Goal: Information Seeking & Learning: Learn about a topic

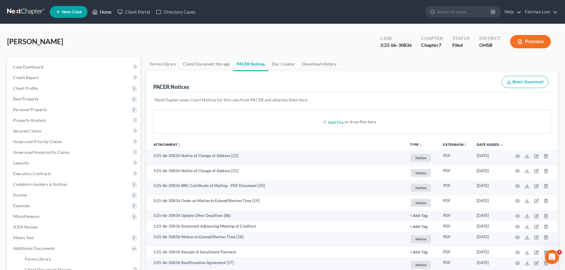
click at [112, 9] on link "Home" at bounding box center [101, 12] width 25 height 11
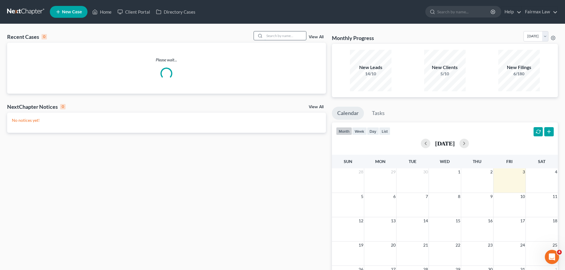
click at [291, 34] on input "search" at bounding box center [286, 35] width 42 height 9
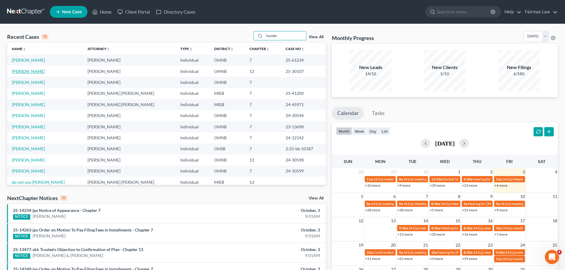
type input "hunter"
click at [42, 71] on link "[PERSON_NAME]" at bounding box center [28, 71] width 33 height 5
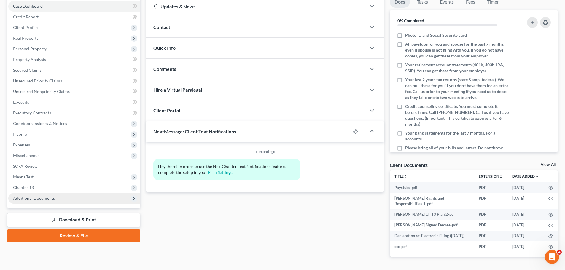
scroll to position [69, 0]
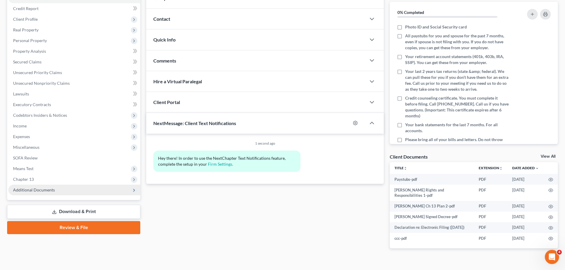
click at [32, 194] on span "Additional Documents" at bounding box center [74, 190] width 132 height 11
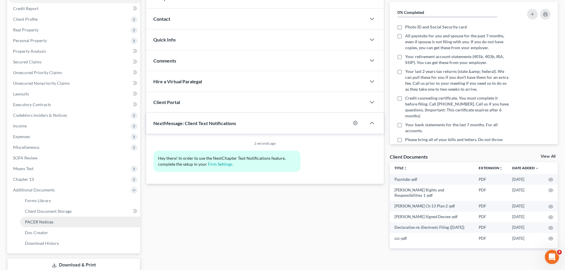
click at [28, 224] on span "PACER Notices" at bounding box center [39, 222] width 28 height 5
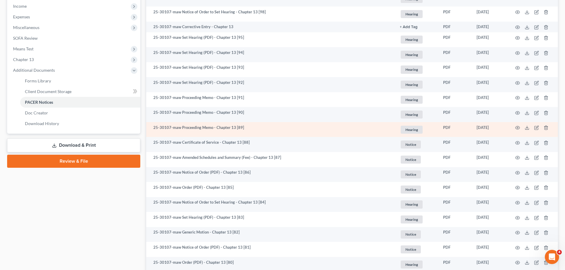
scroll to position [208, 0]
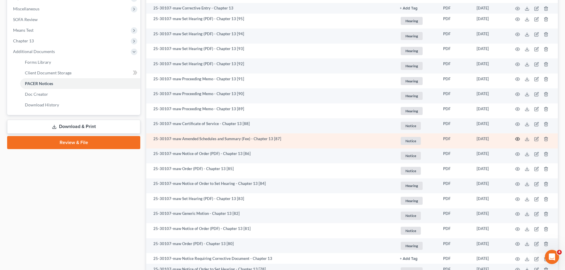
click at [517, 137] on icon "button" at bounding box center [517, 139] width 5 height 5
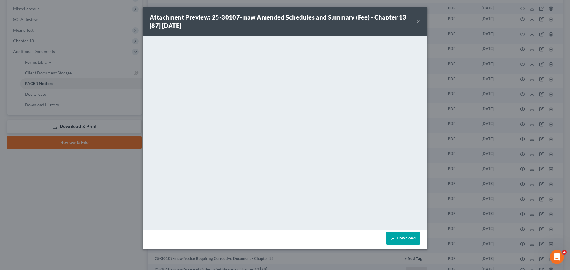
click at [0, 188] on div "Attachment Preview: 25-30107-maw Amended Schedules and Summary (Fee) - Chapter …" at bounding box center [285, 135] width 570 height 270
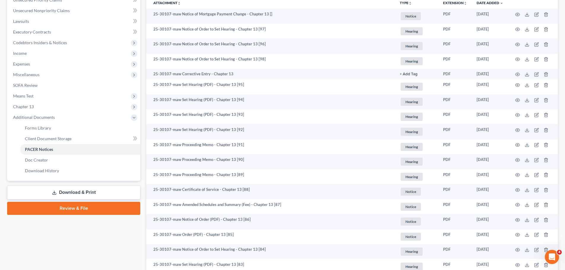
scroll to position [0, 0]
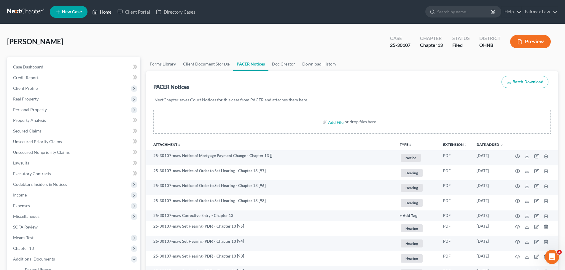
click at [110, 13] on link "Home" at bounding box center [101, 12] width 25 height 11
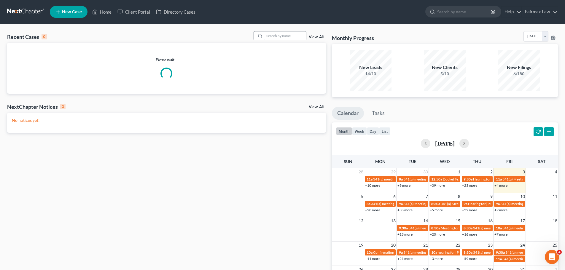
click at [288, 37] on input "search" at bounding box center [286, 35] width 42 height 9
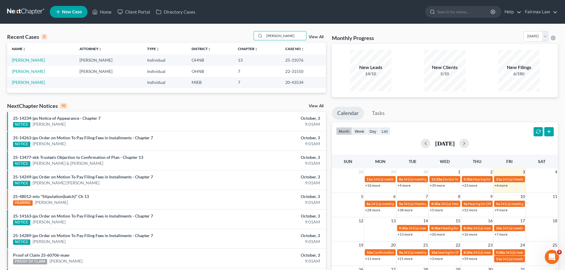
type input "[PERSON_NAME]"
click at [34, 63] on td "[PERSON_NAME]" at bounding box center [41, 60] width 68 height 11
drag, startPoint x: 316, startPoint y: 60, endPoint x: 277, endPoint y: 63, distance: 39.3
click at [277, 63] on tr "[PERSON_NAME] [PERSON_NAME] Individual OHNB 13 25-31076" at bounding box center [166, 60] width 319 height 11
copy tr "25-31076"
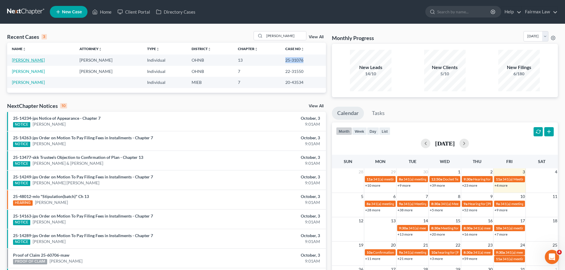
click at [19, 60] on link "[PERSON_NAME]" at bounding box center [28, 60] width 33 height 5
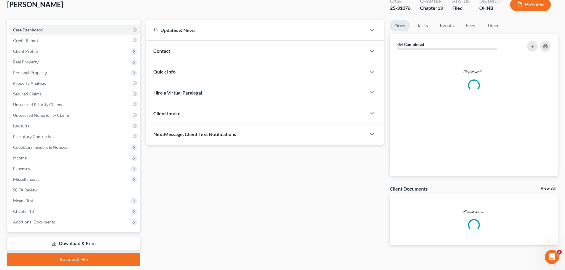
scroll to position [56, 0]
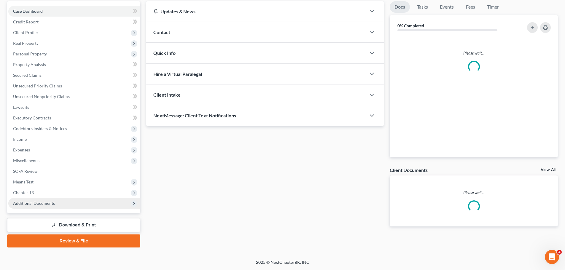
click at [72, 205] on span "Additional Documents" at bounding box center [74, 203] width 132 height 11
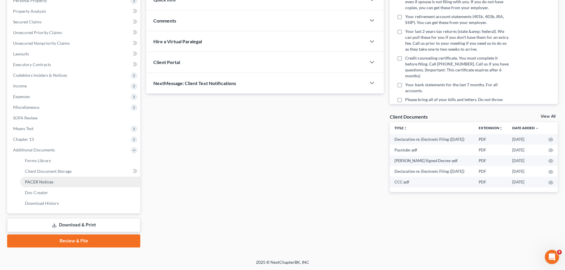
click at [61, 177] on link "PACER Notices" at bounding box center [80, 182] width 120 height 11
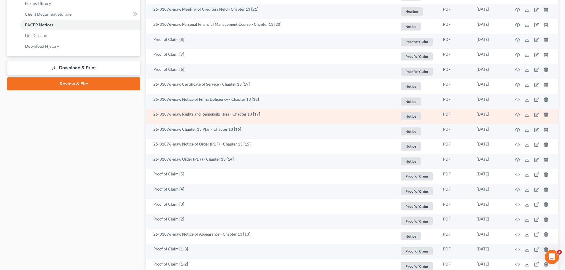
scroll to position [336, 0]
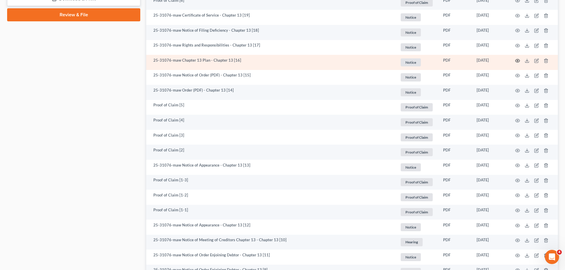
click at [516, 62] on icon "button" at bounding box center [517, 60] width 5 height 5
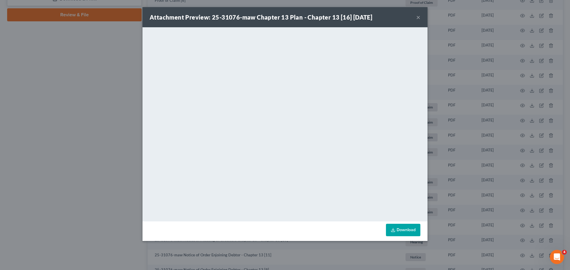
click at [106, 131] on div "Attachment Preview: 25-31076-maw Chapter 13 Plan - Chapter 13 [16] [DATE] × Dow…" at bounding box center [285, 135] width 570 height 270
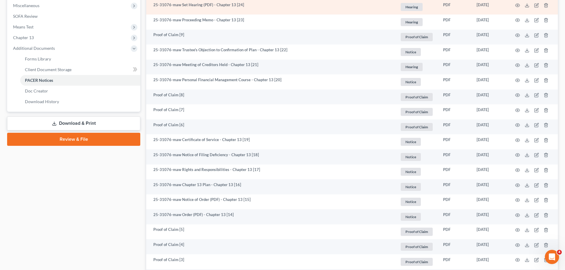
scroll to position [187, 0]
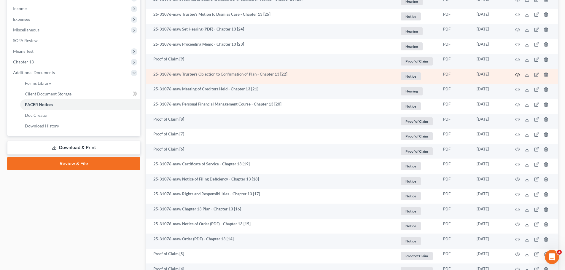
click at [516, 75] on icon "button" at bounding box center [518, 74] width 4 height 3
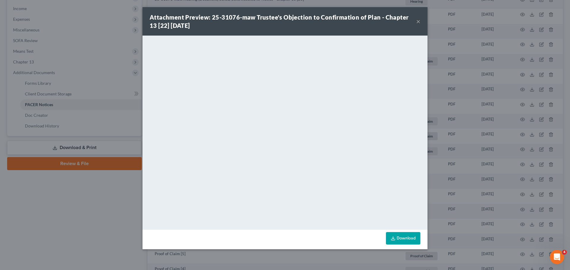
click at [112, 134] on div "Attachment Preview: 25-31076-maw Trustee's Objection to Confirmation of Plan - …" at bounding box center [285, 135] width 570 height 270
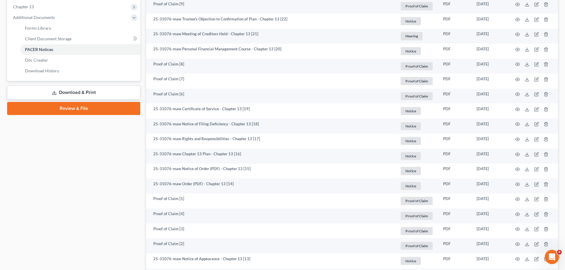
scroll to position [256, 0]
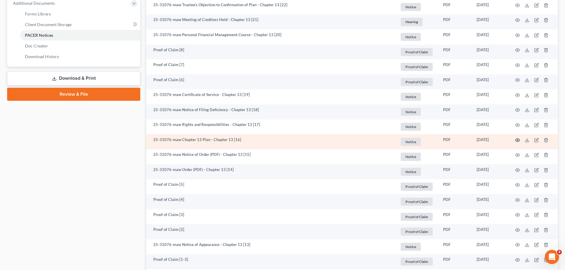
click at [515, 140] on icon "button" at bounding box center [517, 140] width 5 height 5
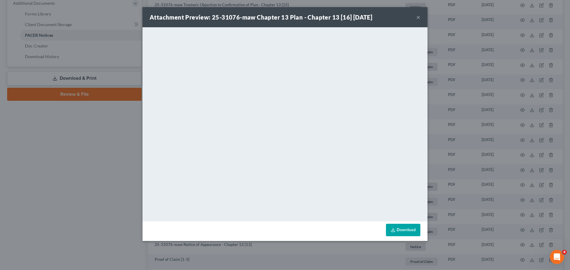
click at [82, 177] on div "Attachment Preview: 25-31076-maw Chapter 13 Plan - Chapter 13 [16] [DATE] × Dow…" at bounding box center [285, 135] width 570 height 270
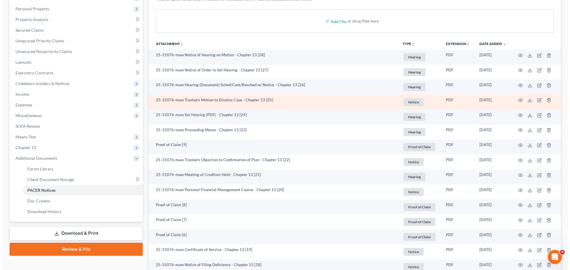
scroll to position [118, 0]
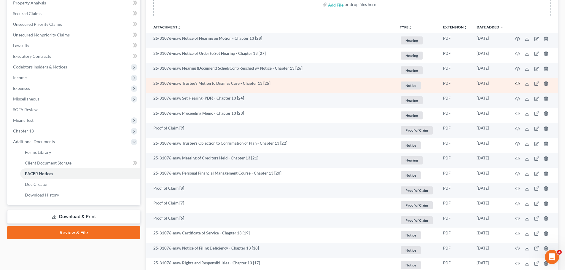
click at [516, 83] on icon "button" at bounding box center [518, 83] width 4 height 3
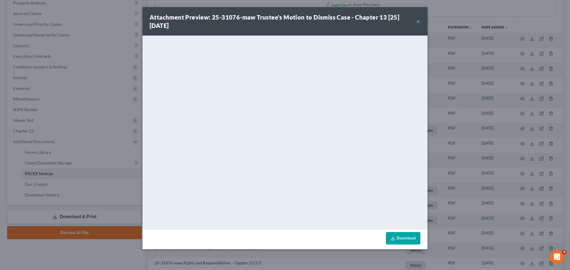
click at [467, 82] on div "Attachment Preview: 25-31076-maw Trustee's Motion to Dismiss Case - Chapter 13 …" at bounding box center [285, 135] width 570 height 270
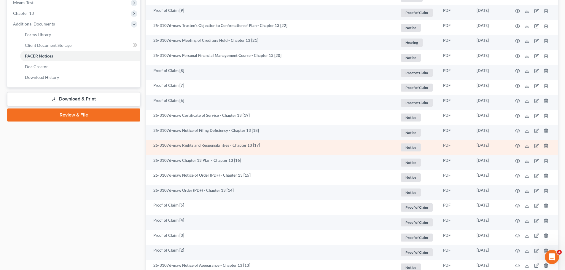
scroll to position [256, 0]
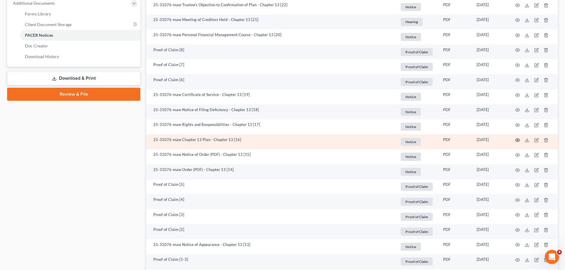
click at [519, 140] on icon "button" at bounding box center [517, 140] width 5 height 5
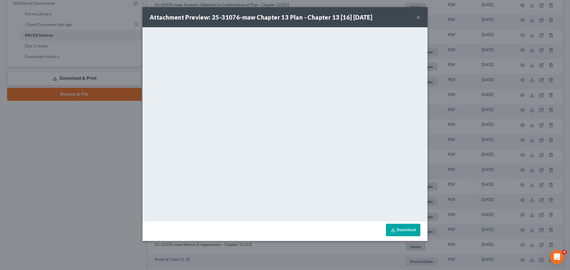
click at [467, 96] on div "Attachment Preview: 25-31076-maw Chapter 13 Plan - Chapter 13 [16] [DATE] × Dow…" at bounding box center [285, 135] width 570 height 270
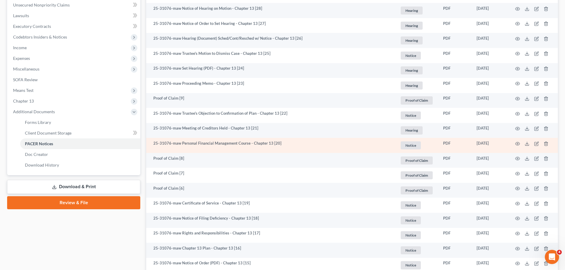
scroll to position [118, 0]
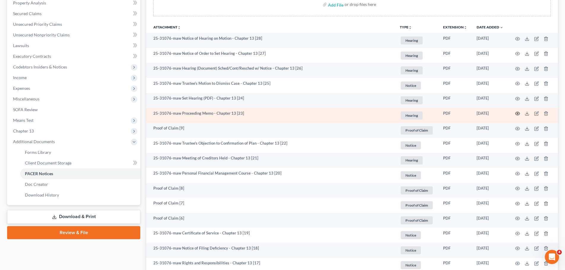
click at [515, 113] on icon "button" at bounding box center [517, 113] width 5 height 5
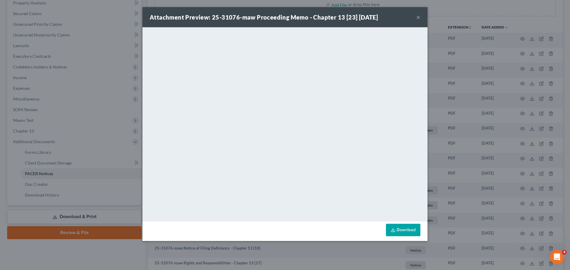
click at [487, 112] on div "Attachment Preview: 25-31076-maw Proceeding Memo - Chapter 13 [23] [DATE] × Dow…" at bounding box center [285, 135] width 570 height 270
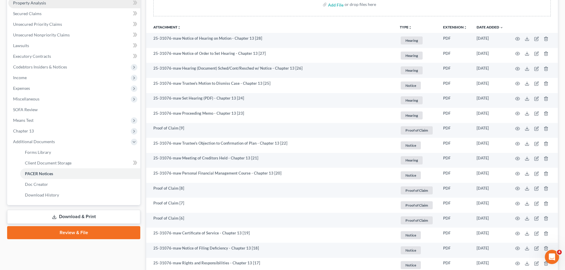
scroll to position [0, 0]
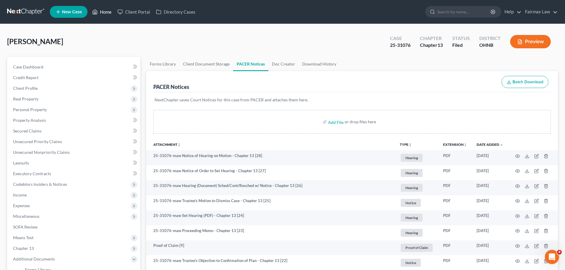
click at [107, 16] on link "Home" at bounding box center [101, 12] width 25 height 11
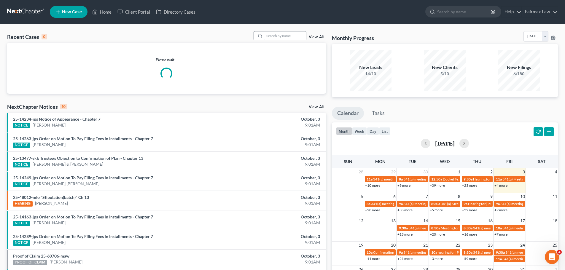
click at [293, 38] on input "search" at bounding box center [286, 35] width 42 height 9
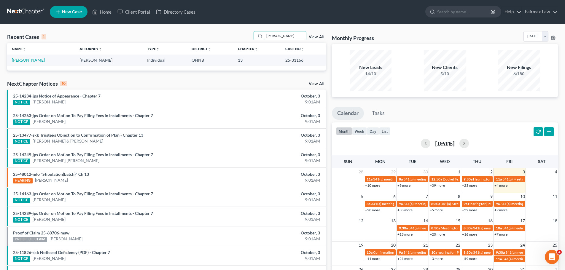
type input "[PERSON_NAME]"
click at [32, 58] on link "[PERSON_NAME]" at bounding box center [28, 60] width 33 height 5
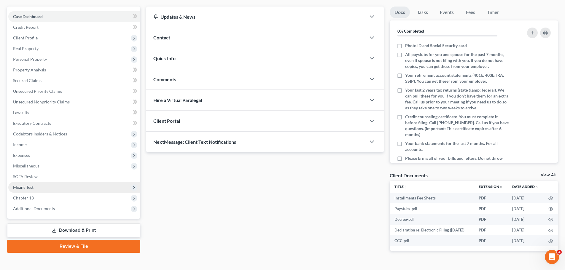
scroll to position [69, 0]
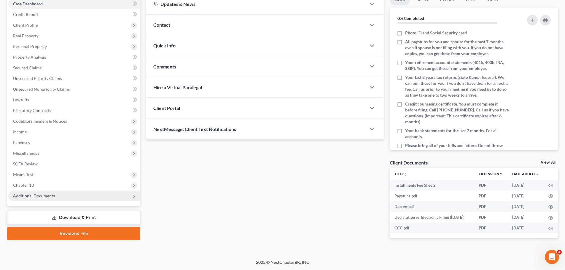
click at [49, 194] on span "Additional Documents" at bounding box center [74, 196] width 132 height 11
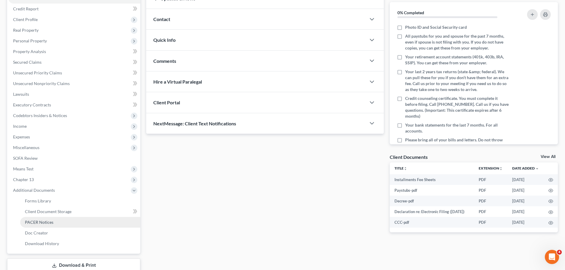
click at [47, 221] on span "PACER Notices" at bounding box center [39, 222] width 28 height 5
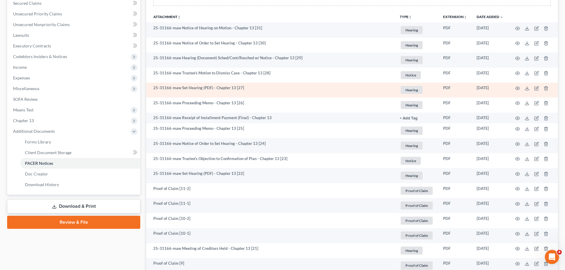
scroll to position [139, 0]
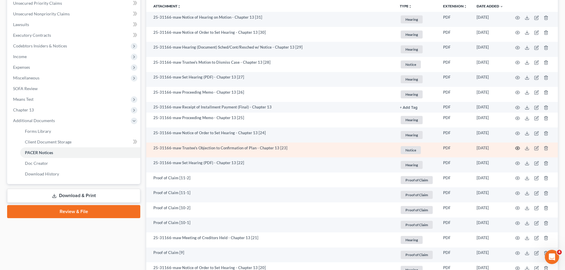
click at [517, 146] on icon "button" at bounding box center [517, 148] width 5 height 5
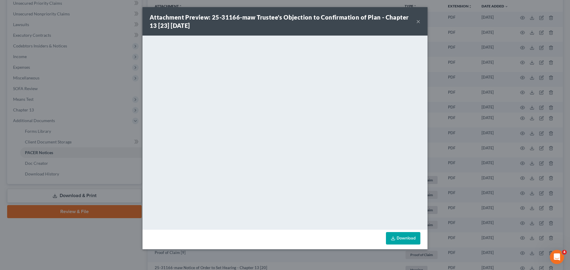
click at [473, 78] on div "Attachment Preview: 25-31166-maw Trustee's Objection to Confirmation of Plan - …" at bounding box center [285, 135] width 570 height 270
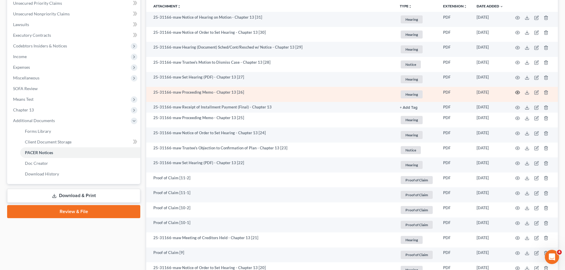
click at [517, 91] on icon "button" at bounding box center [518, 92] width 4 height 3
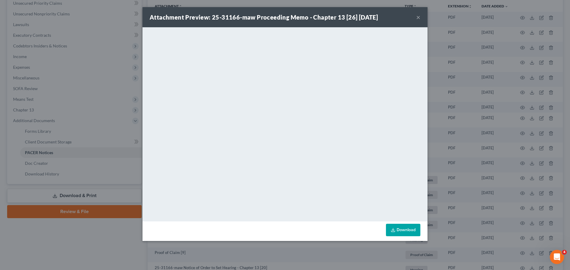
click at [478, 112] on div "Attachment Preview: 25-31166-maw Proceeding Memo - Chapter 13 [26] [DATE] × Dow…" at bounding box center [285, 135] width 570 height 270
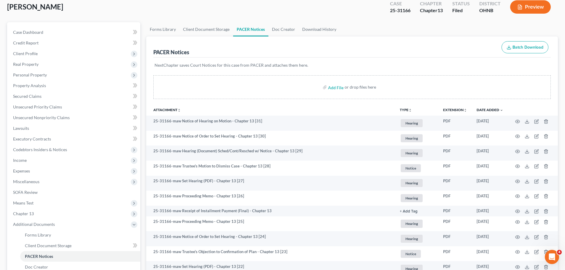
scroll to position [0, 0]
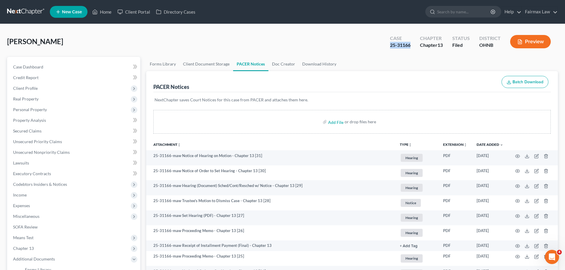
drag, startPoint x: 411, startPoint y: 45, endPoint x: 377, endPoint y: 45, distance: 34.4
click at [377, 45] on div "[PERSON_NAME] Case 25-31166 Chapter Chapter 13 Status [GEOGRAPHIC_DATA] OHNB [G…" at bounding box center [282, 44] width 551 height 26
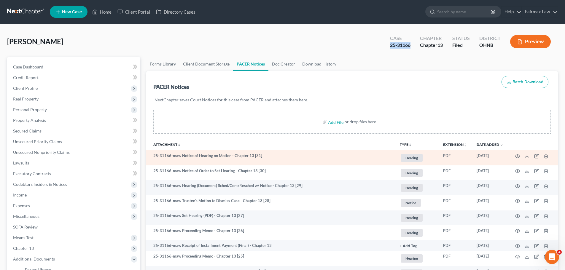
copy div "25-31166"
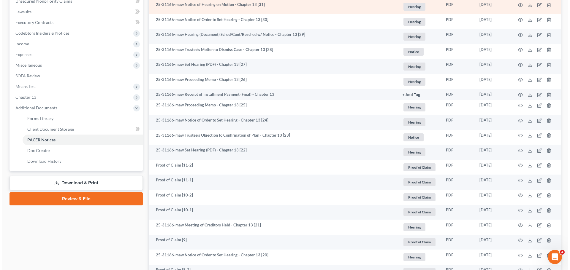
scroll to position [556, 0]
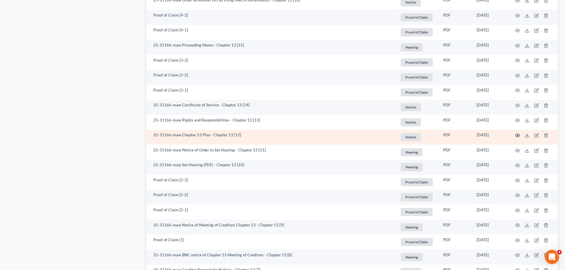
click at [516, 136] on icon "button" at bounding box center [517, 135] width 5 height 5
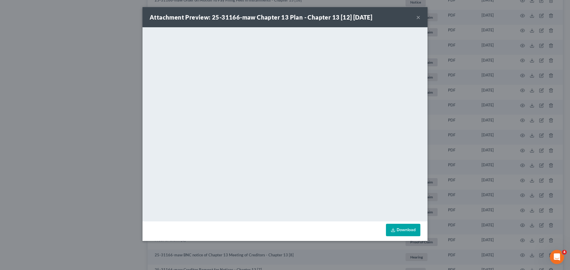
click at [538, 179] on div "Attachment Preview: 25-31166-maw Chapter 13 Plan - Chapter 13 [12] [DATE] × Dow…" at bounding box center [285, 135] width 570 height 270
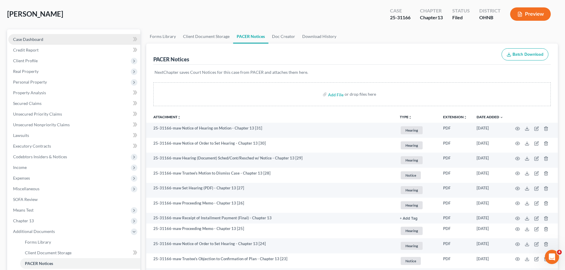
scroll to position [0, 0]
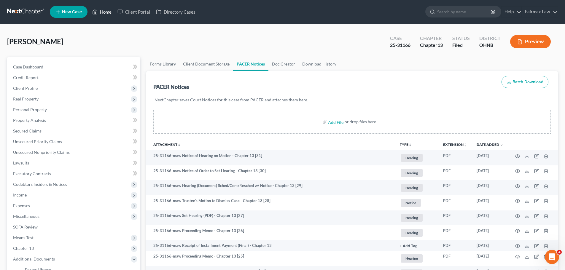
drag, startPoint x: 103, startPoint y: 13, endPoint x: 137, endPoint y: 0, distance: 37.1
click at [103, 13] on link "Home" at bounding box center [101, 12] width 25 height 11
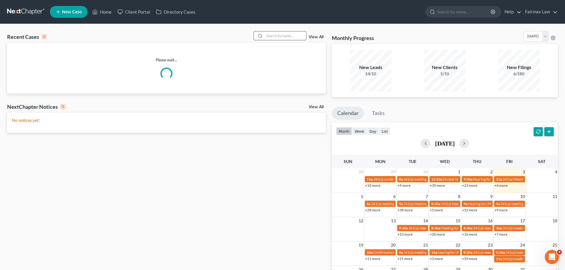
click at [291, 32] on input "search" at bounding box center [286, 35] width 42 height 9
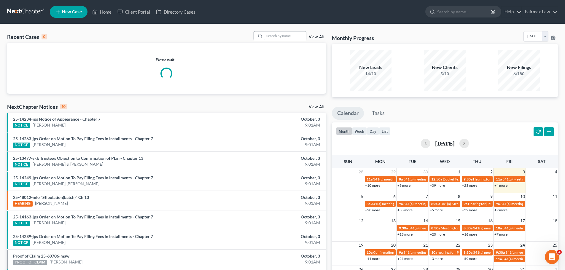
type input "a"
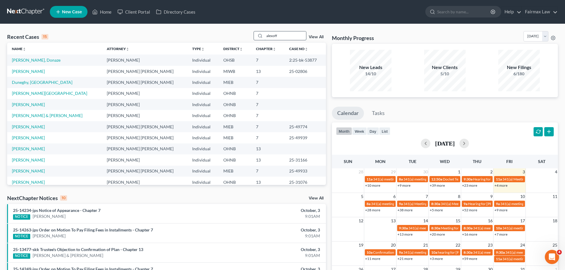
click at [288, 35] on input "alexoff" at bounding box center [286, 35] width 42 height 9
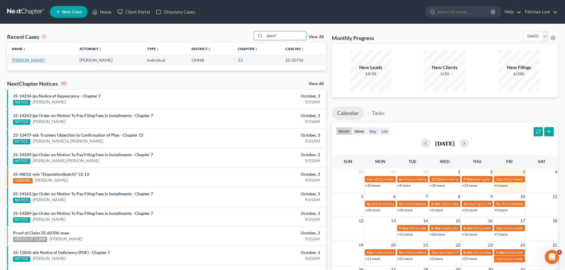
type input "alexof"
click at [28, 58] on link "[PERSON_NAME]" at bounding box center [28, 60] width 33 height 5
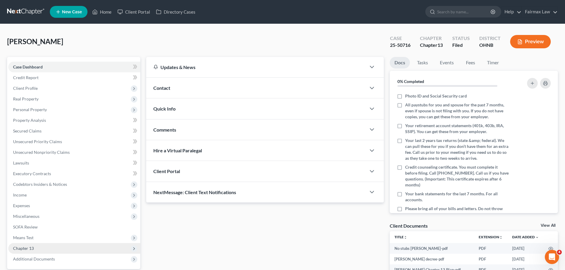
click at [33, 247] on span "Chapter 13" at bounding box center [23, 248] width 21 height 5
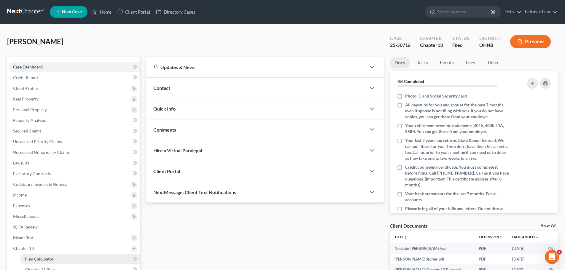
scroll to position [69, 0]
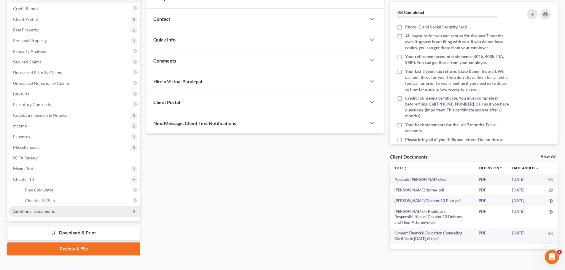
drag, startPoint x: 55, startPoint y: 214, endPoint x: 55, endPoint y: 218, distance: 4.8
click at [56, 214] on span "Additional Documents" at bounding box center [74, 211] width 132 height 11
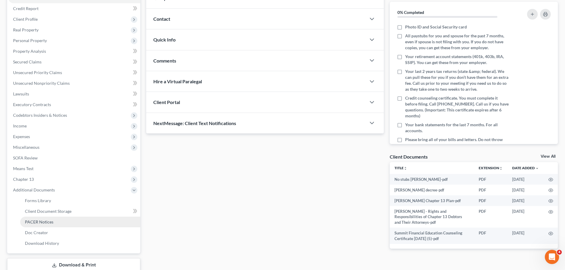
click at [51, 223] on span "PACER Notices" at bounding box center [39, 222] width 28 height 5
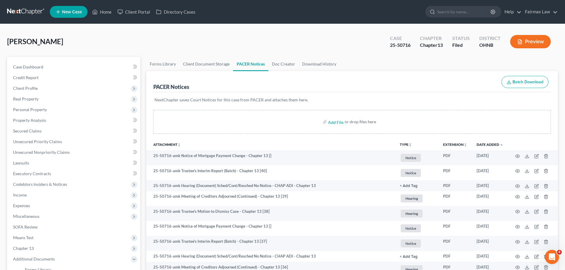
click at [361, 66] on ul "Forms Library Client Document Storage PACER Notices Doc Creator Download History" at bounding box center [352, 64] width 412 height 14
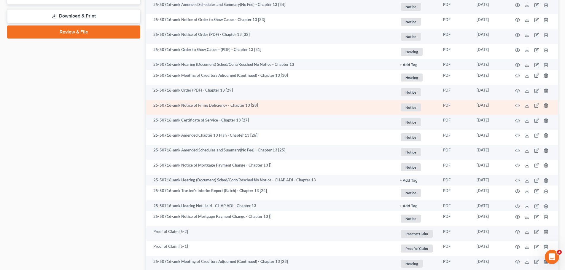
scroll to position [249, 0]
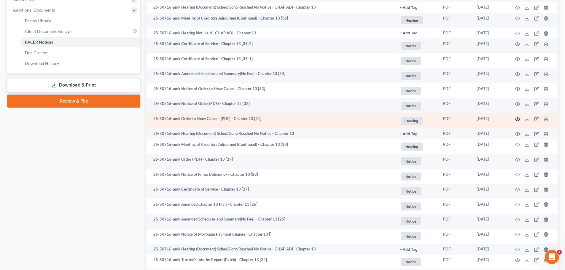
click at [517, 119] on icon "button" at bounding box center [517, 119] width 5 height 5
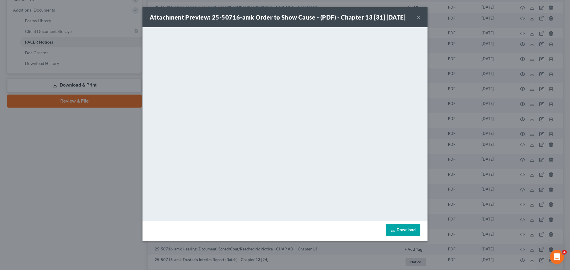
click at [85, 160] on div "Attachment Preview: 25-50716-amk Order to Show Cause - (PDF) - Chapter 13 [31] …" at bounding box center [285, 135] width 570 height 270
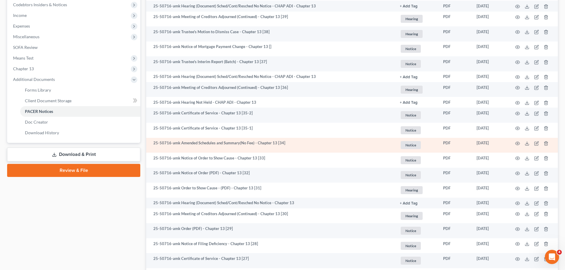
scroll to position [111, 0]
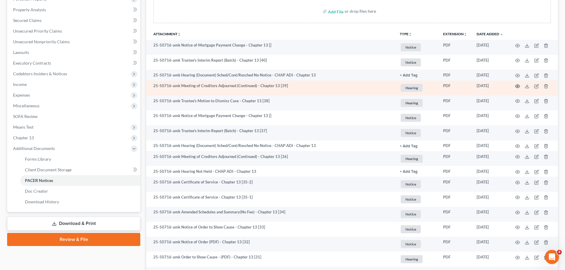
click at [519, 87] on icon "button" at bounding box center [517, 86] width 5 height 5
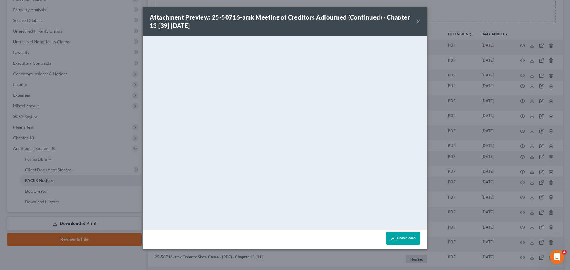
click at [502, 133] on div "Attachment Preview: 25-50716-amk Meeting of Creditors Adjourned (Continued) - C…" at bounding box center [285, 135] width 570 height 270
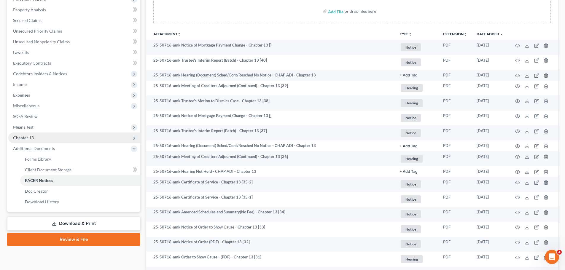
click at [45, 142] on span "Chapter 13" at bounding box center [74, 138] width 132 height 11
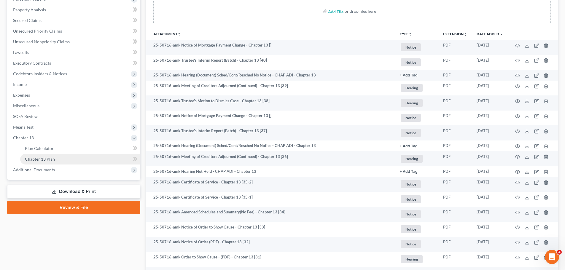
click at [43, 158] on span "Chapter 13 Plan" at bounding box center [40, 159] width 30 height 5
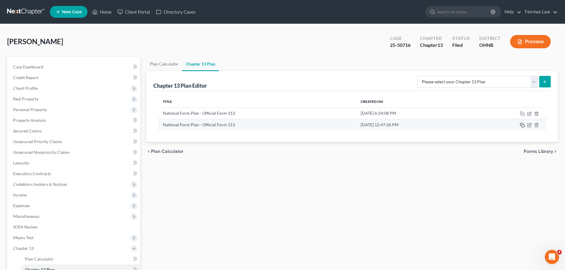
click at [522, 125] on icon "button" at bounding box center [522, 125] width 5 height 5
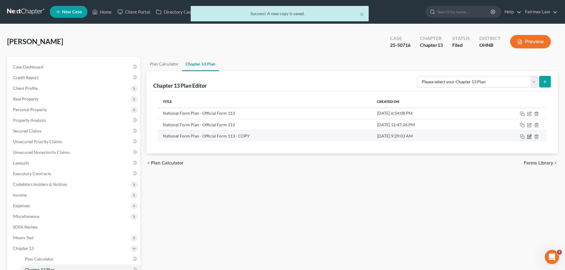
click at [529, 137] on icon "button" at bounding box center [530, 136] width 3 height 3
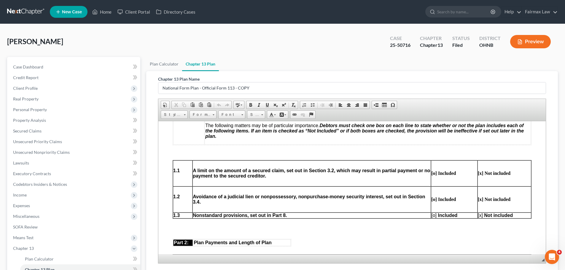
scroll to position [277, 0]
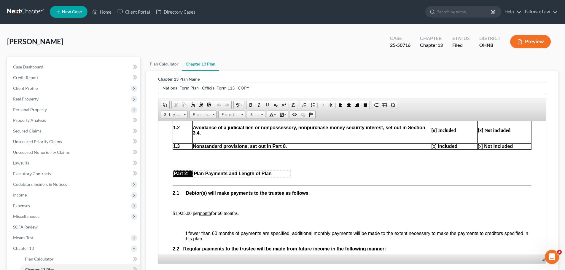
click at [221, 213] on p "$1,925.00 per month for 60 months." at bounding box center [352, 213] width 359 height 5
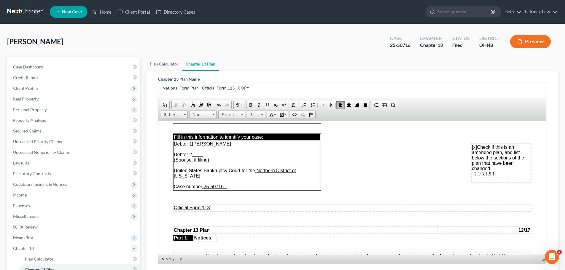
scroll to position [0, 0]
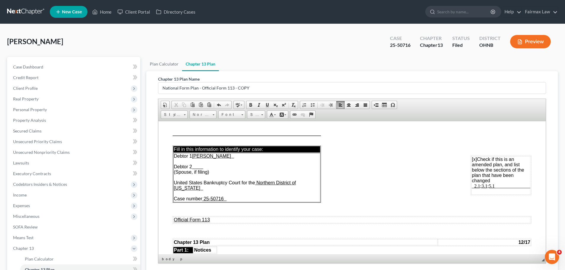
click at [483, 186] on u "2.1;3.1;5.1" at bounding box center [485, 185] width 20 height 5
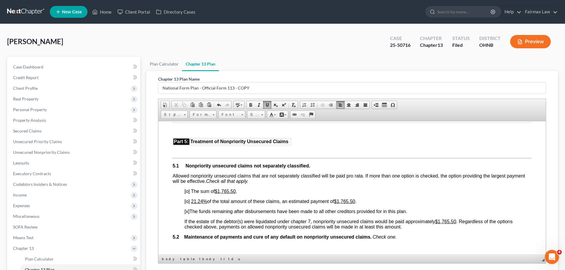
scroll to position [1177, 0]
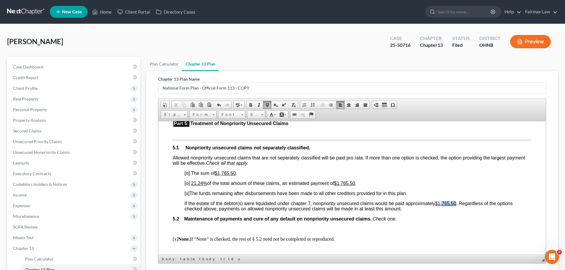
drag, startPoint x: 458, startPoint y: 217, endPoint x: 443, endPoint y: 211, distance: 15.4
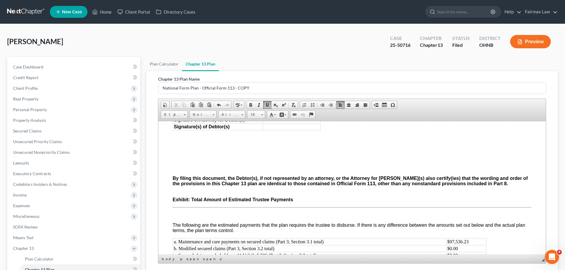
scroll to position [1662, 0]
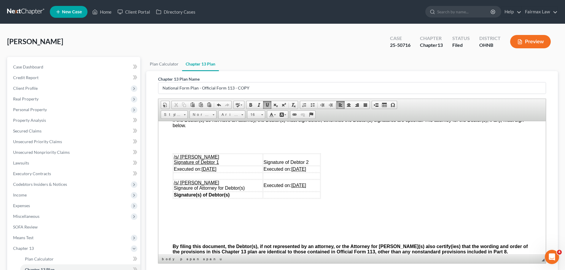
click at [207, 172] on u "[DATE]" at bounding box center [209, 168] width 15 height 5
drag, startPoint x: 288, startPoint y: 181, endPoint x: 312, endPoint y: 180, distance: 24.4
click at [312, 172] on td "Executed on: [DATE]" at bounding box center [292, 169] width 58 height 7
copy u "[DATE]"
drag, startPoint x: 312, startPoint y: 195, endPoint x: 287, endPoint y: 194, distance: 25.5
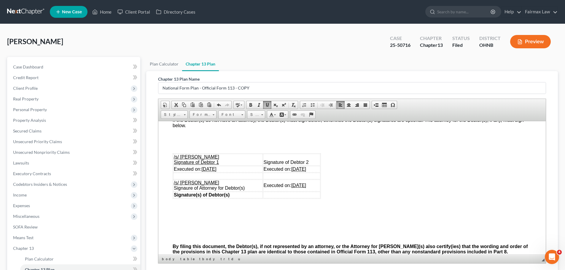
click at [287, 191] on td "Executed on: [DATE]" at bounding box center [292, 186] width 58 height 12
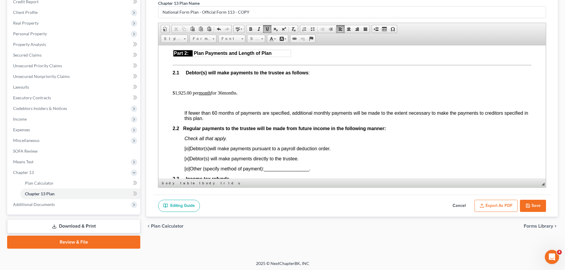
scroll to position [77, 0]
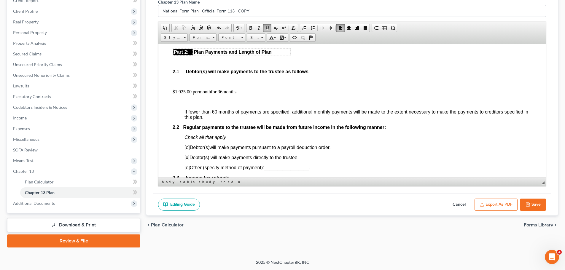
click at [495, 204] on button "Export as PDF" at bounding box center [496, 205] width 43 height 12
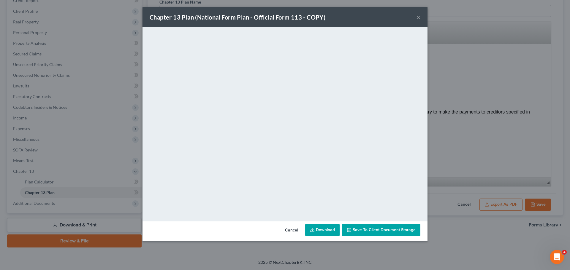
click at [325, 230] on link "Download" at bounding box center [322, 230] width 34 height 12
click at [457, 229] on div "Chapter 13 Plan (National Form Plan - Official Form 113 - COPY) × <object ng-at…" at bounding box center [285, 135] width 570 height 270
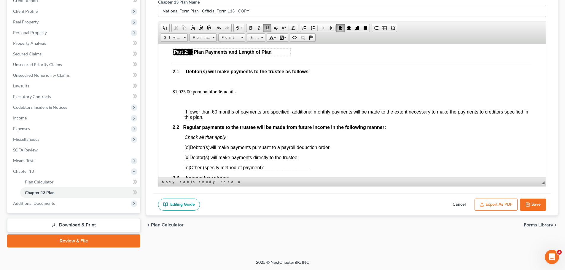
click at [526, 207] on button "Save" at bounding box center [533, 205] width 26 height 12
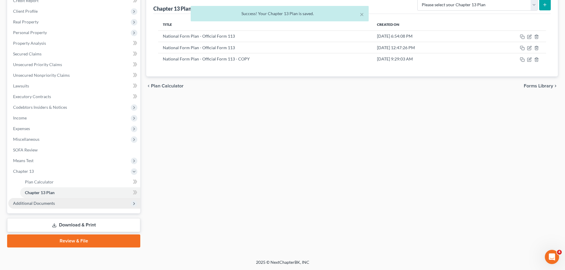
click at [85, 199] on span "Additional Documents" at bounding box center [74, 203] width 132 height 11
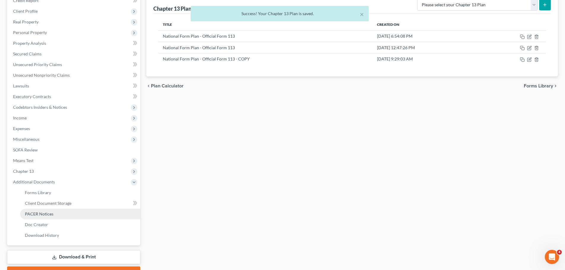
click at [52, 213] on span "PACER Notices" at bounding box center [39, 214] width 28 height 5
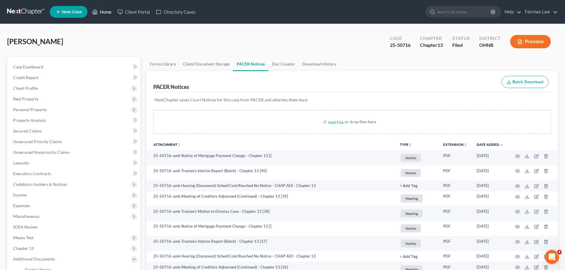
click at [108, 12] on link "Home" at bounding box center [101, 12] width 25 height 11
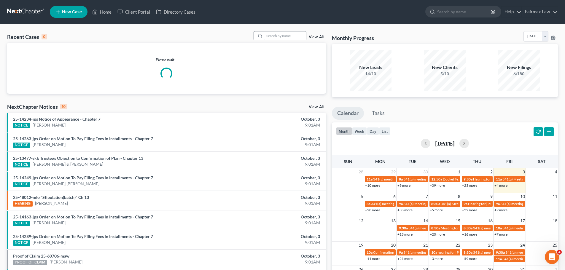
click at [290, 32] on input "search" at bounding box center [286, 35] width 42 height 9
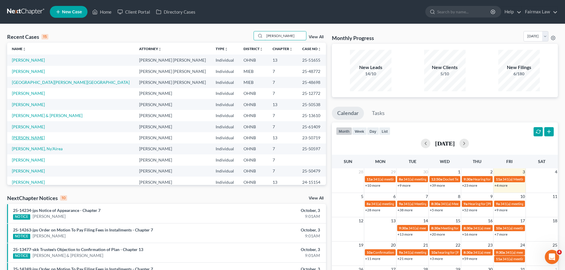
type input "[PERSON_NAME]"
click at [30, 137] on link "[PERSON_NAME]" at bounding box center [28, 137] width 33 height 5
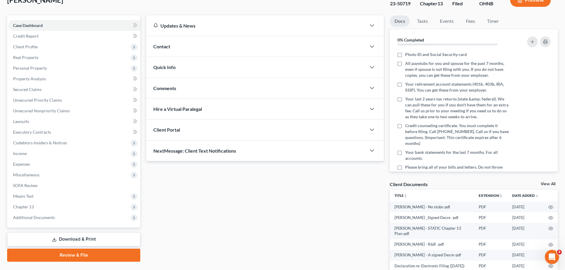
scroll to position [69, 0]
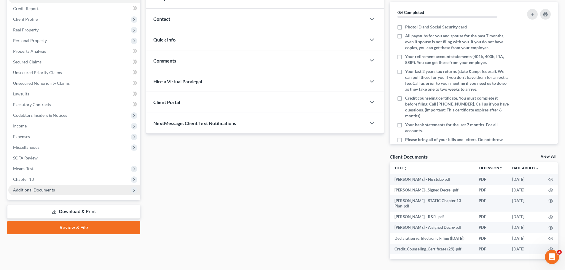
click at [55, 186] on span "Additional Documents" at bounding box center [74, 190] width 132 height 11
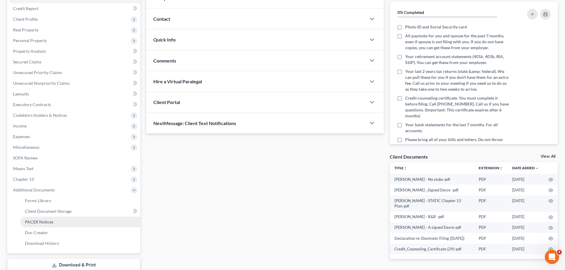
click at [46, 222] on span "PACER Notices" at bounding box center [39, 222] width 28 height 5
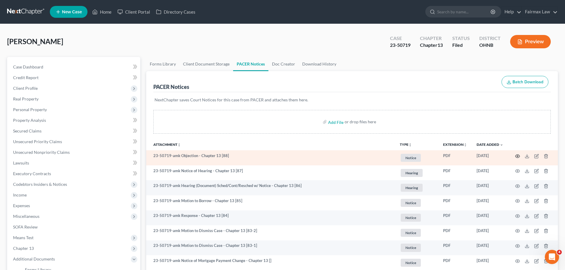
click at [518, 156] on icon "button" at bounding box center [517, 156] width 5 height 5
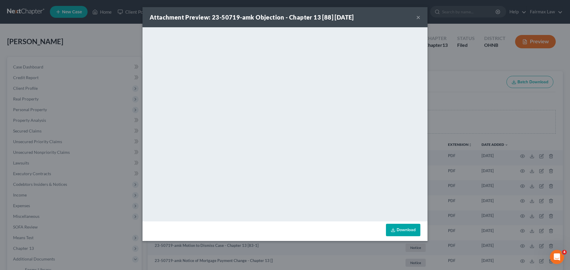
click at [498, 186] on div "Attachment Preview: 23-50719-amk Objection - Chapter 13 [88] [DATE] × <object n…" at bounding box center [285, 135] width 570 height 270
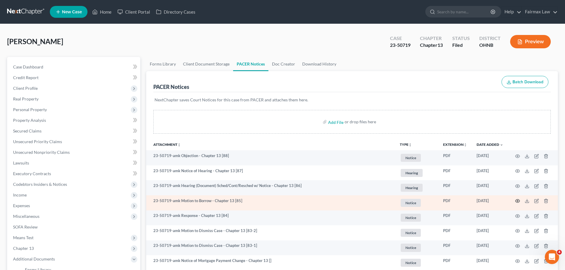
click at [518, 202] on circle "button" at bounding box center [517, 201] width 1 height 1
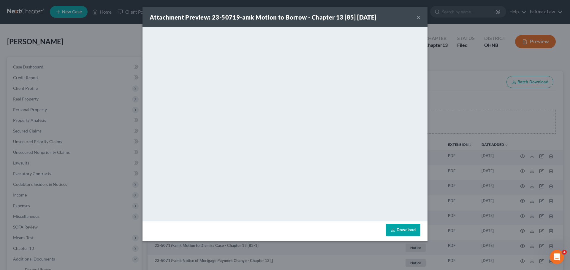
click at [469, 103] on div "Attachment Preview: 23-50719-amk Motion to Borrow - Chapter 13 [85] [DATE] × Do…" at bounding box center [285, 135] width 570 height 270
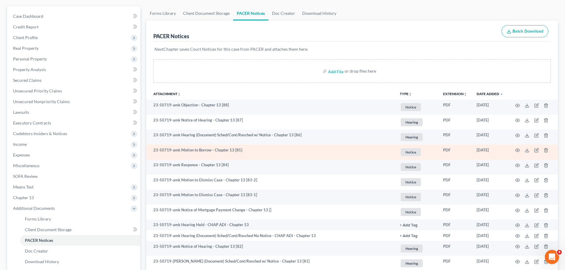
scroll to position [69, 0]
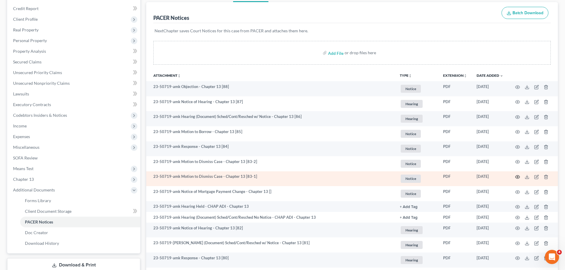
click at [519, 180] on icon "button" at bounding box center [517, 177] width 5 height 5
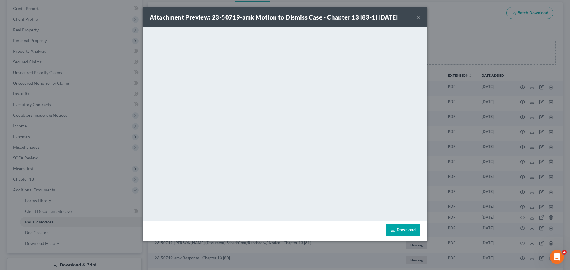
click at [494, 178] on div "Attachment Preview: 23-50719-amk Motion to Dismiss Case - Chapter 13 [83-1] [DA…" at bounding box center [285, 135] width 570 height 270
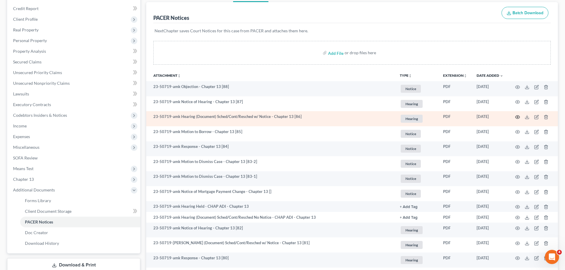
click at [519, 119] on icon "button" at bounding box center [517, 117] width 5 height 5
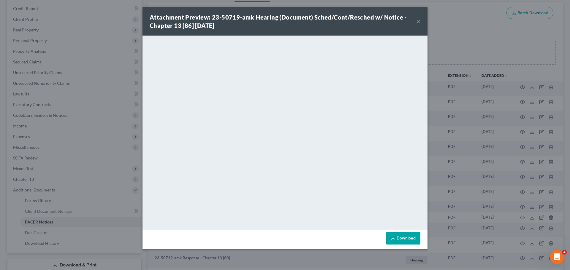
click at [473, 151] on div "Attachment Preview: 23-50719-amk Hearing (Document) Sched/Cont/Resched w/ Notic…" at bounding box center [285, 135] width 570 height 270
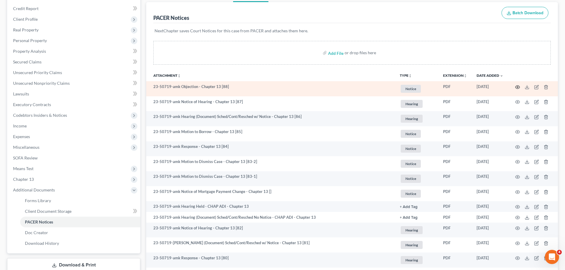
click at [516, 88] on icon "button" at bounding box center [517, 87] width 5 height 5
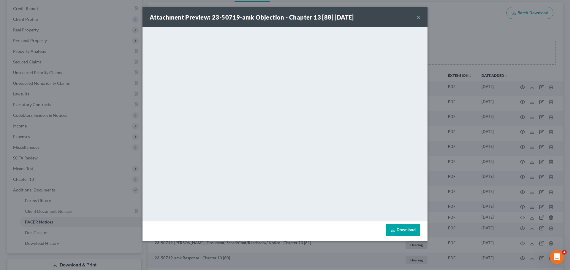
click at [480, 114] on div "Attachment Preview: 23-50719-amk Objection - Chapter 13 [88] [DATE] × <object n…" at bounding box center [285, 135] width 570 height 270
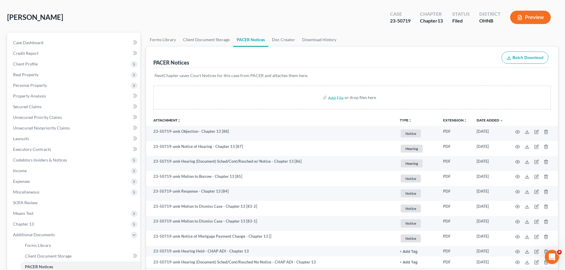
scroll to position [0, 0]
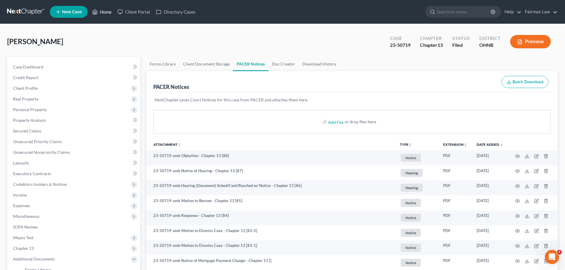
drag, startPoint x: 100, startPoint y: 9, endPoint x: 106, endPoint y: 14, distance: 7.6
click at [100, 9] on link "Home" at bounding box center [101, 12] width 25 height 11
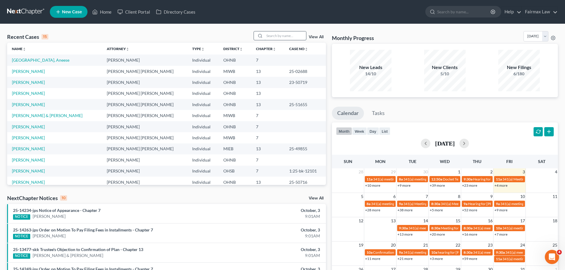
click at [287, 38] on input "search" at bounding box center [286, 35] width 42 height 9
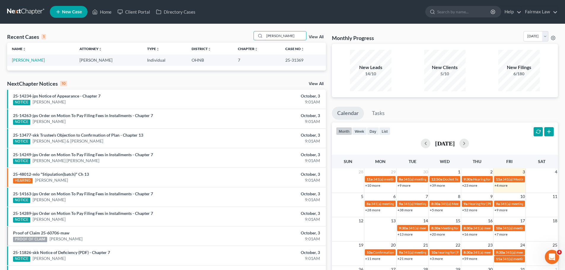
type input "[PERSON_NAME]"
click at [29, 60] on link "[PERSON_NAME]" at bounding box center [28, 60] width 33 height 5
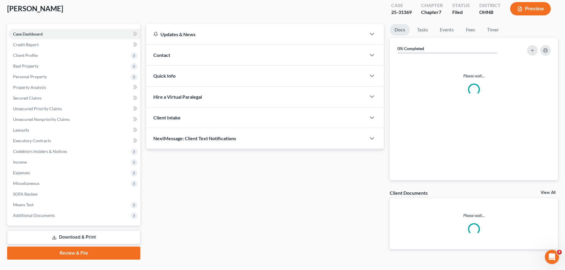
scroll to position [45, 0]
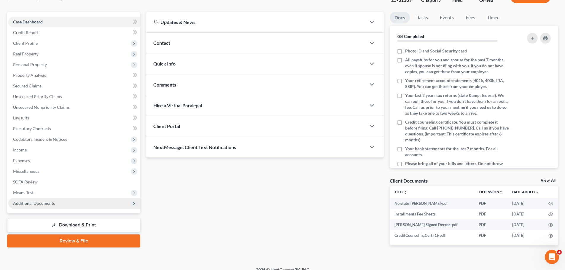
click at [63, 200] on span "Additional Documents" at bounding box center [74, 203] width 132 height 11
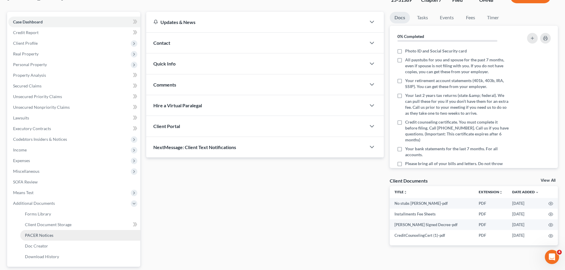
click at [57, 236] on link "PACER Notices" at bounding box center [80, 235] width 120 height 11
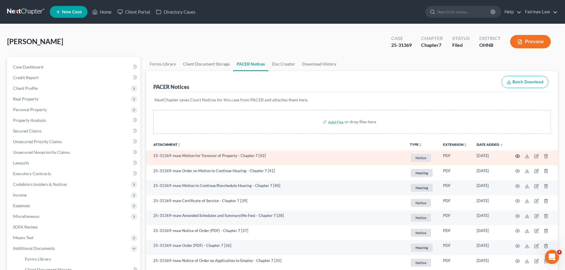
click at [519, 156] on icon "button" at bounding box center [517, 156] width 5 height 5
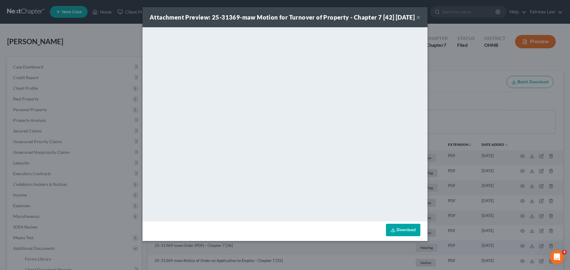
click at [66, 137] on div "Attachment Preview: 25-31369-maw Motion for Turnover of Property - Chapter 7 [4…" at bounding box center [285, 135] width 570 height 270
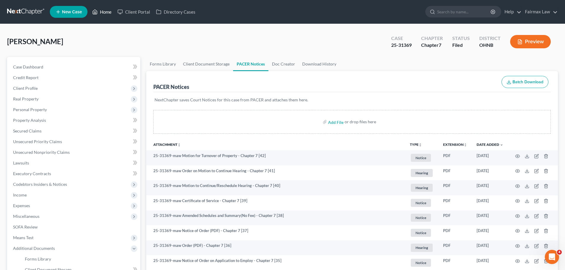
drag, startPoint x: 99, startPoint y: 13, endPoint x: 111, endPoint y: 1, distance: 16.4
click at [99, 13] on link "Home" at bounding box center [101, 12] width 25 height 11
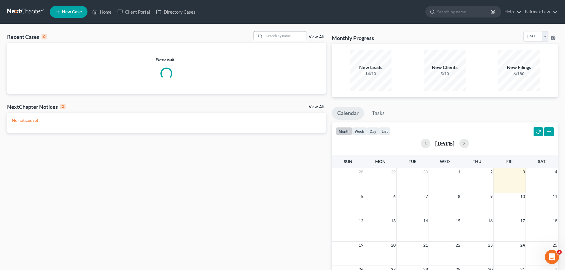
click at [284, 40] on input "search" at bounding box center [286, 35] width 42 height 9
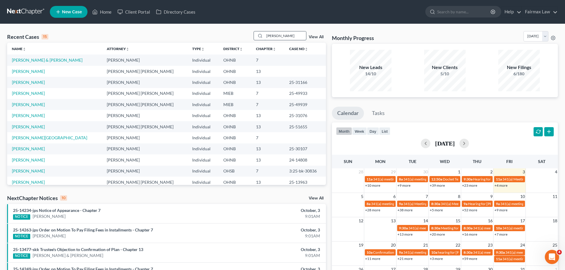
type input "[PERSON_NAME]"
